Goal: Find specific page/section: Find specific page/section

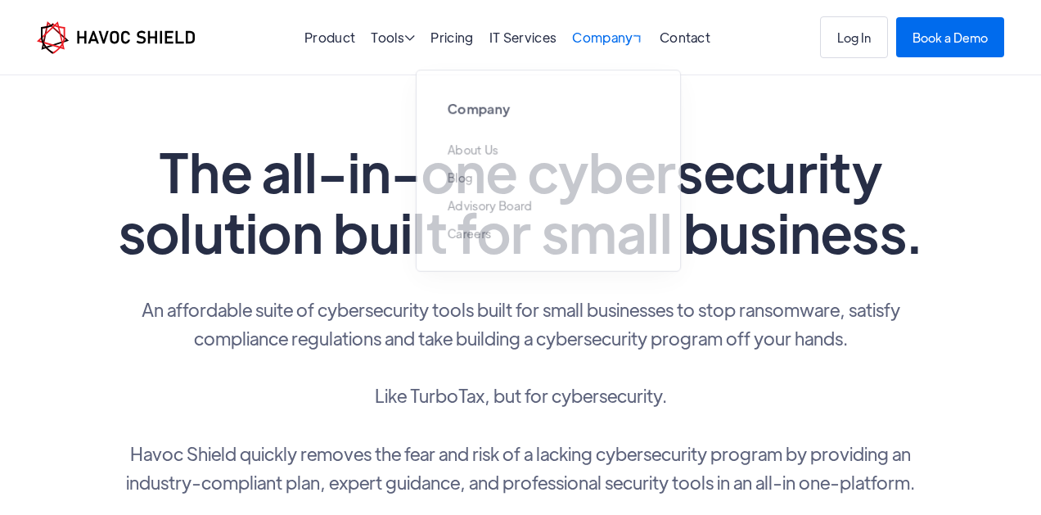
click at [612, 44] on div "Company " at bounding box center [608, 39] width 72 height 16
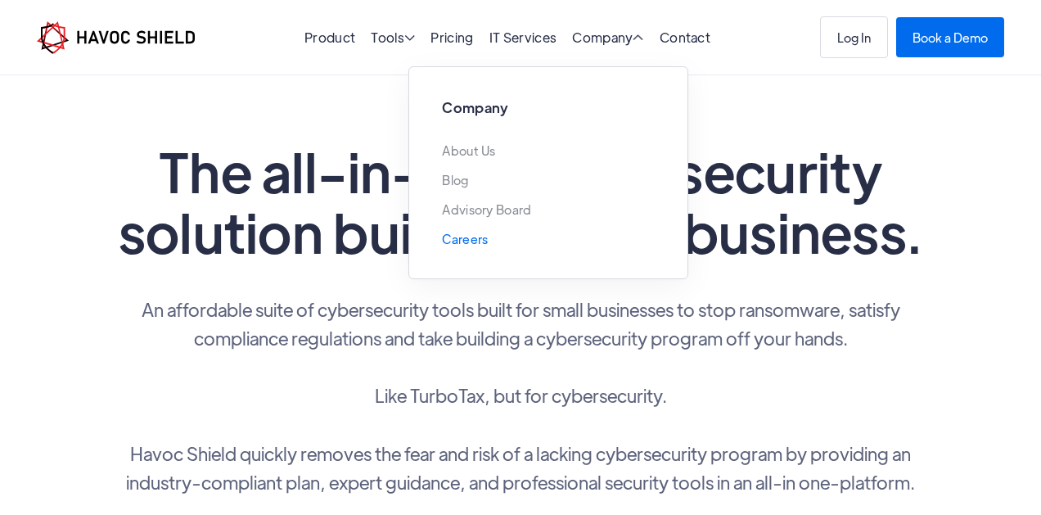
click at [471, 242] on link "Careers" at bounding box center [465, 238] width 46 height 13
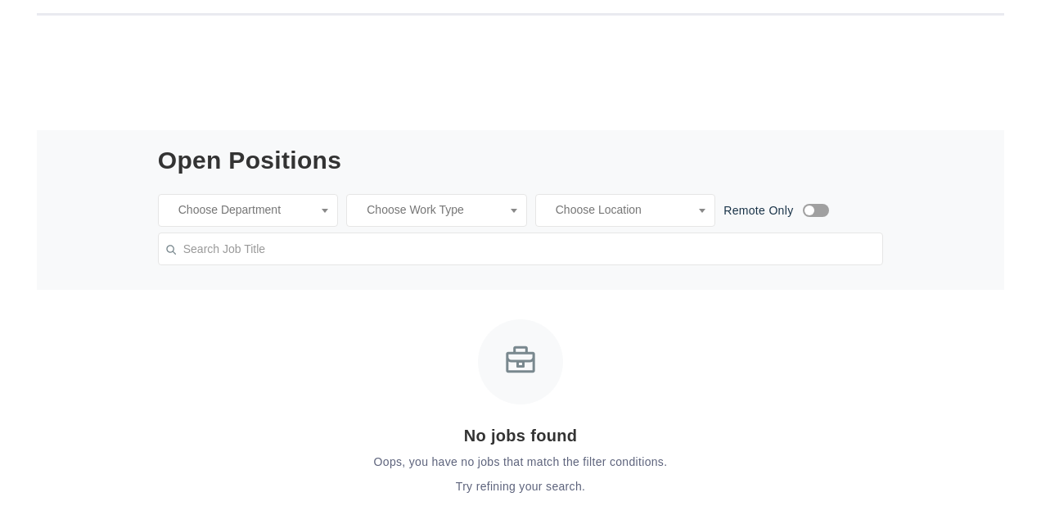
scroll to position [504, 0]
